Goal: Obtain resource: Obtain resource

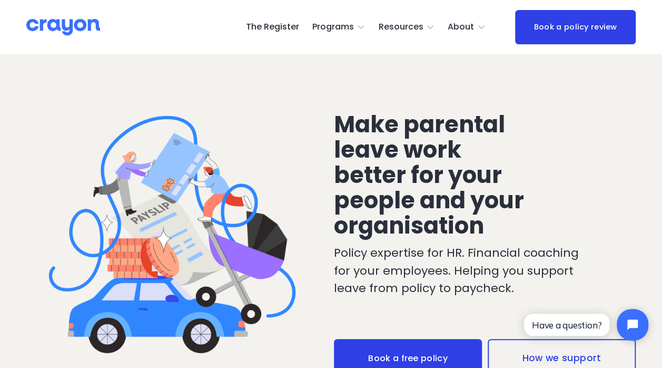
click at [266, 28] on link "The Register" at bounding box center [272, 27] width 53 height 17
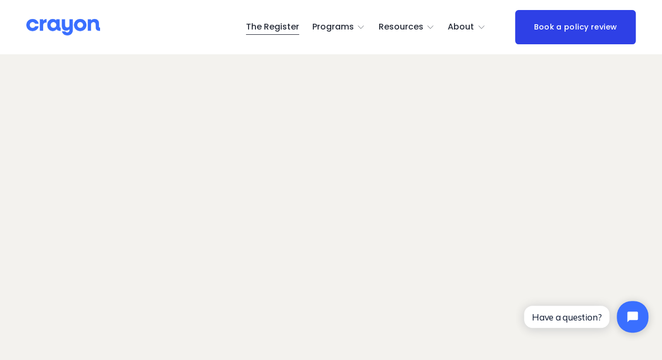
click at [0, 0] on span "Employer hub" at bounding box center [0, 0] width 0 height 0
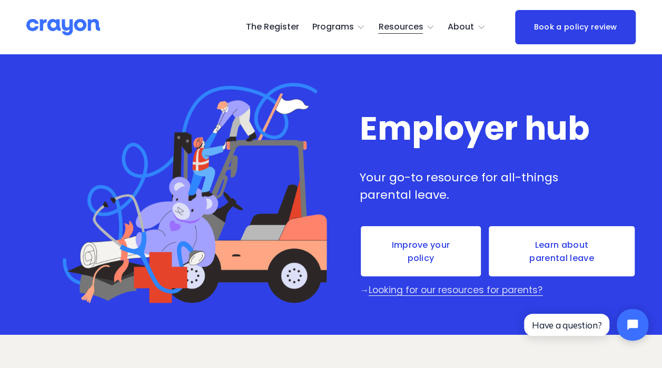
click at [416, 262] on link "Improve your policy" at bounding box center [421, 251] width 122 height 52
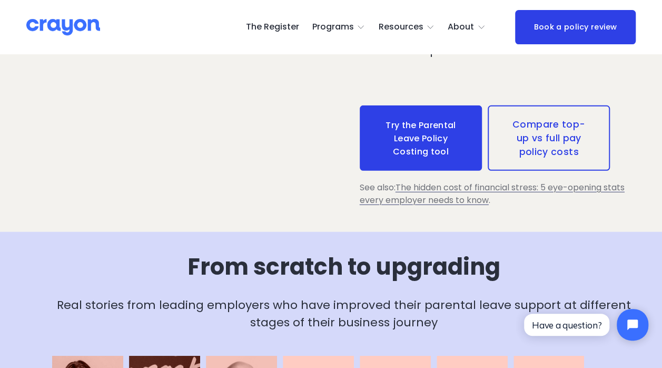
scroll to position [1508, 0]
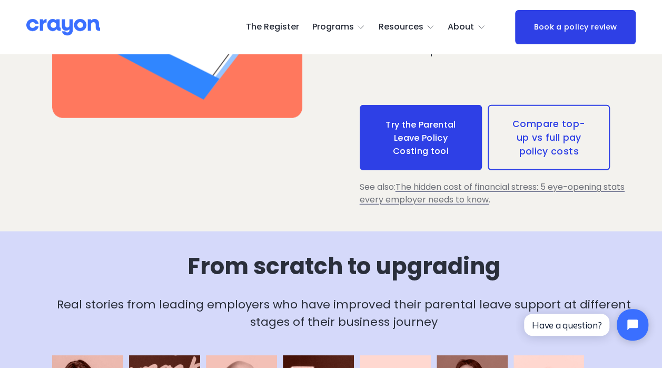
click at [555, 129] on link "Compare top-up vs full pay policy costs" at bounding box center [549, 137] width 122 height 65
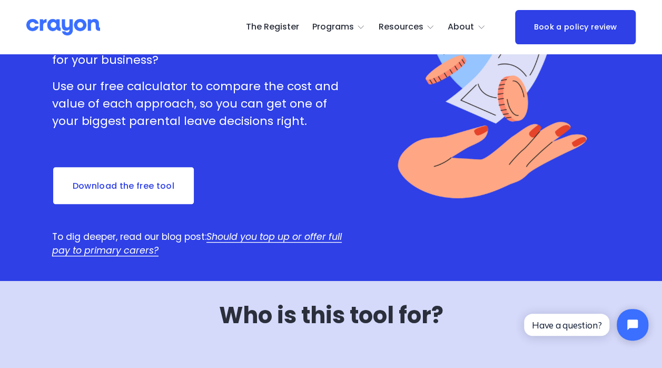
scroll to position [173, 0]
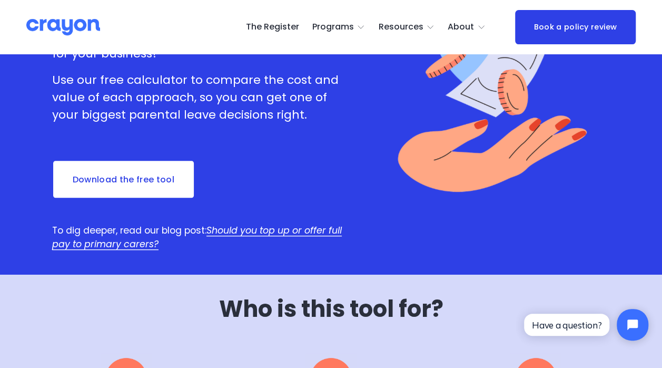
click at [157, 184] on link "Download the free tool" at bounding box center [123, 179] width 143 height 39
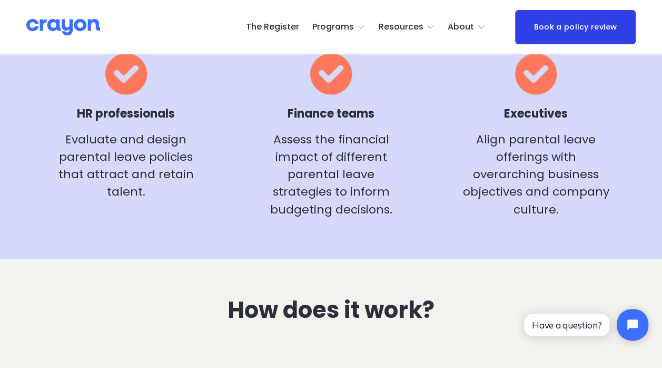
scroll to position [479, 0]
